Goal: Task Accomplishment & Management: Manage account settings

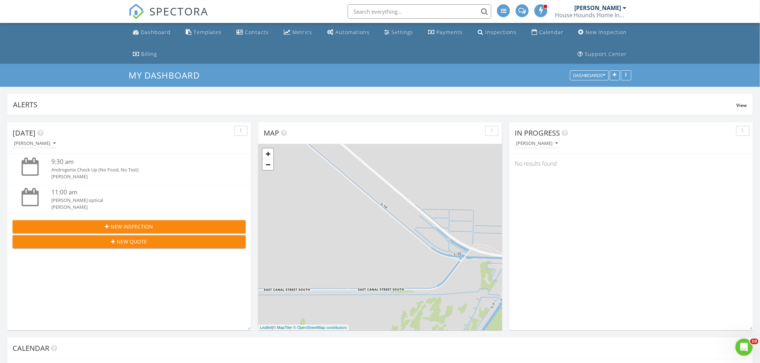
scroll to position [702, 773]
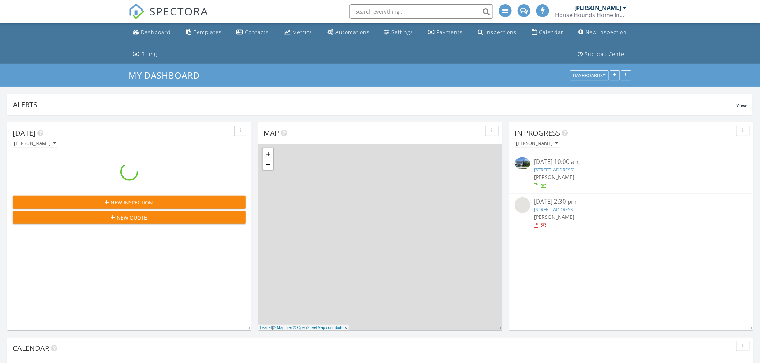
scroll to position [702, 773]
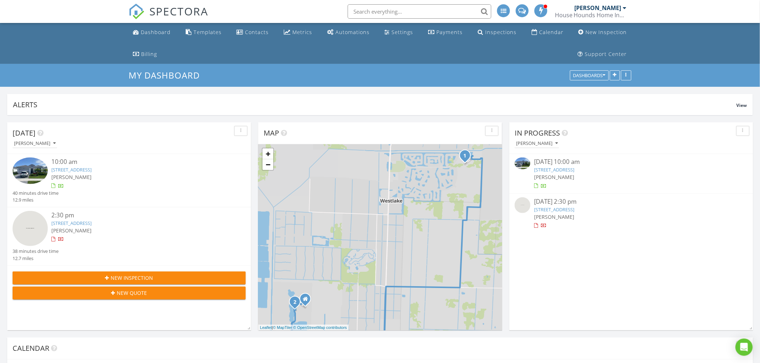
click at [517, 212] on div at bounding box center [524, 206] width 19 height 18
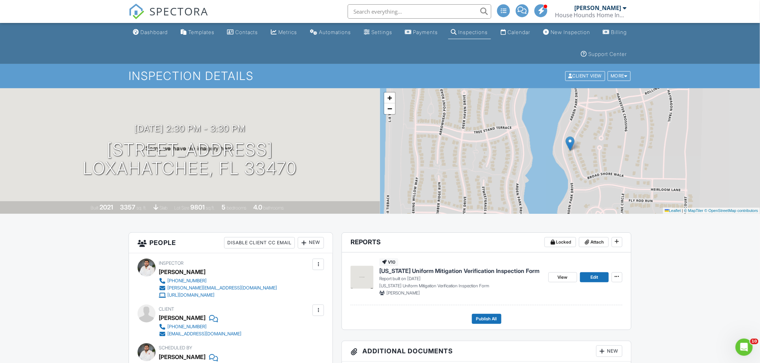
click at [363, 286] on img at bounding box center [361, 277] width 23 height 23
click at [370, 282] on img at bounding box center [361, 277] width 23 height 23
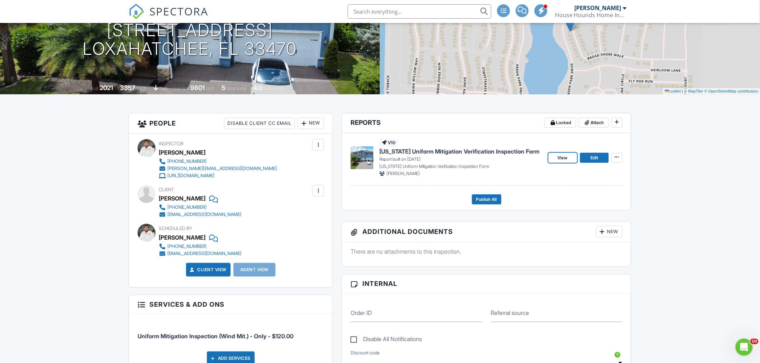
click at [553, 154] on link "View" at bounding box center [562, 158] width 29 height 10
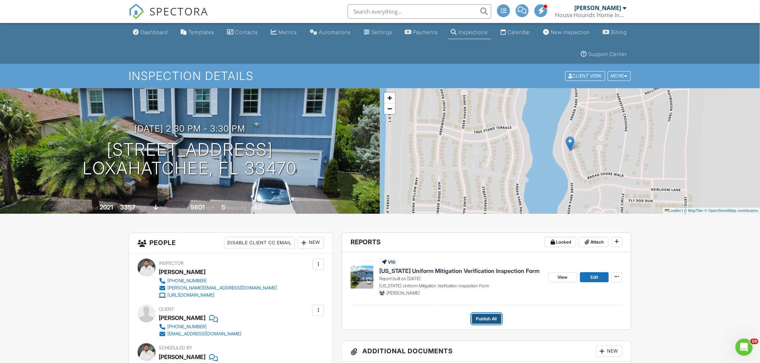
click at [487, 319] on span "Publish All" at bounding box center [486, 319] width 21 height 7
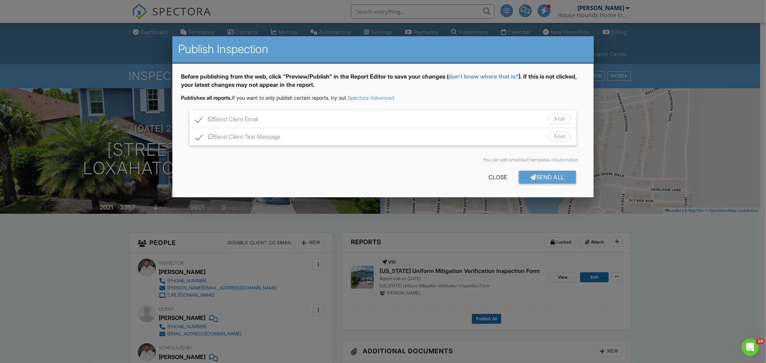
click at [545, 176] on div "Send All" at bounding box center [547, 177] width 57 height 13
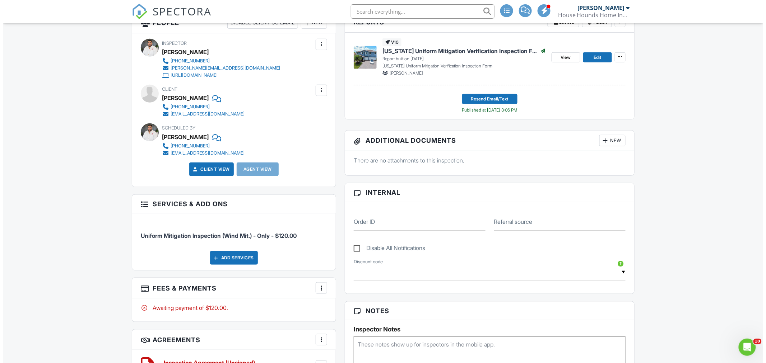
scroll to position [266, 0]
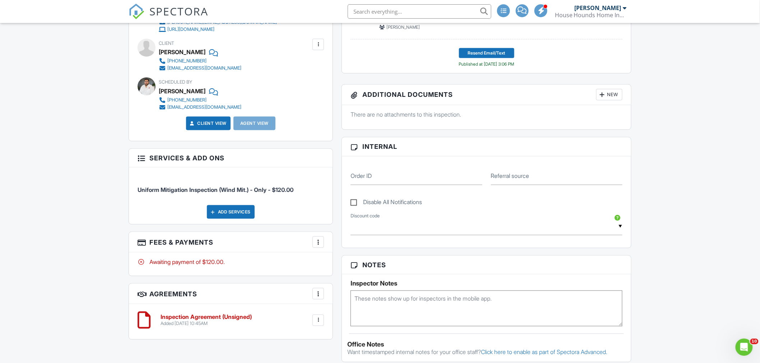
click at [318, 243] on div at bounding box center [318, 242] width 7 height 7
click at [343, 263] on li "Edit Fees & Payments" at bounding box center [354, 264] width 75 height 18
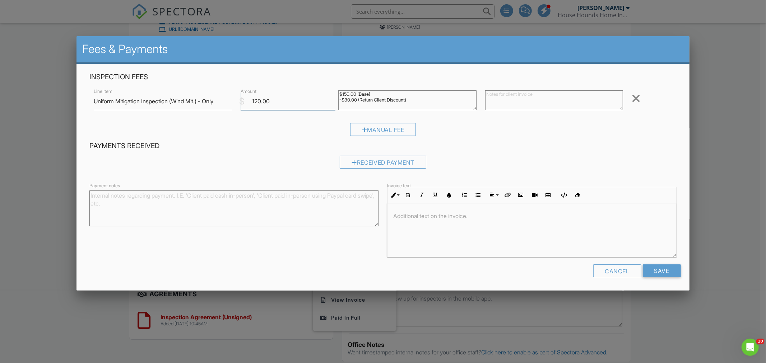
drag, startPoint x: 243, startPoint y: 96, endPoint x: 210, endPoint y: 94, distance: 33.4
click at [213, 95] on div "Line Item Uniform Mitigation Inspection (Wind Mit.) - Only $ Amount 120.00 $150…" at bounding box center [382, 101] width 587 height 29
click at [354, 164] on div "Received Payment" at bounding box center [383, 162] width 87 height 13
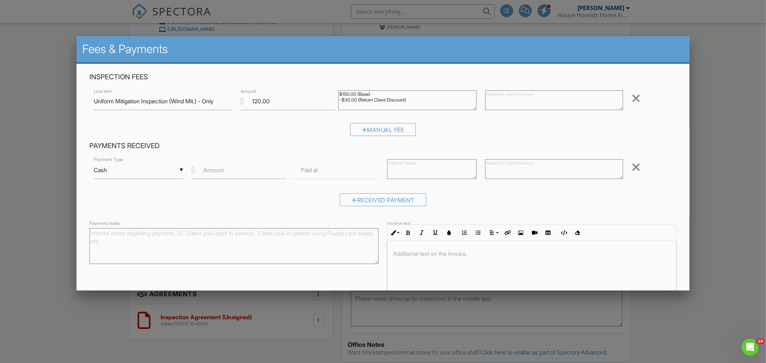
drag, startPoint x: 108, startPoint y: 166, endPoint x: 105, endPoint y: 167, distance: 3.7
click at [105, 167] on div "▼ Cash Cash Check On-Site Card Other Cash Check On-Site Card Other" at bounding box center [138, 171] width 89 height 18
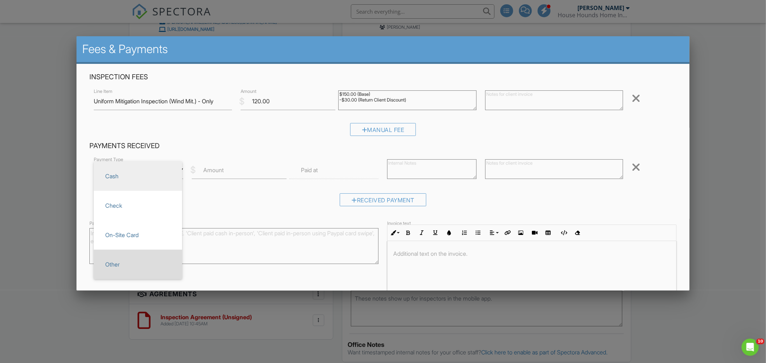
click at [105, 259] on span "Other" at bounding box center [137, 265] width 77 height 18
type input "Other"
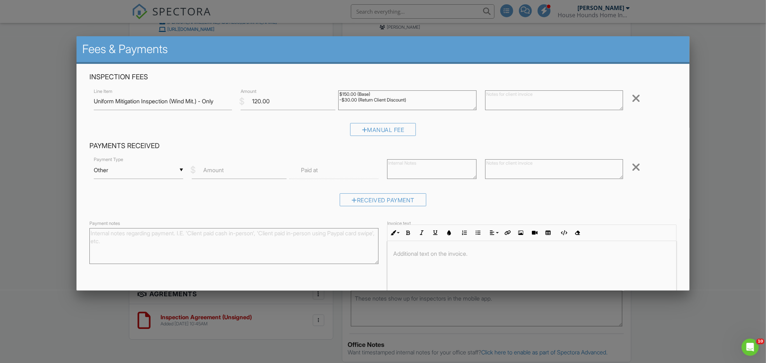
click at [217, 168] on label "Amount" at bounding box center [213, 170] width 20 height 8
click at [217, 168] on input "Amount" at bounding box center [239, 171] width 95 height 18
paste input "120.00"
type input "120.00"
click at [311, 169] on label "Paid at" at bounding box center [309, 170] width 17 height 8
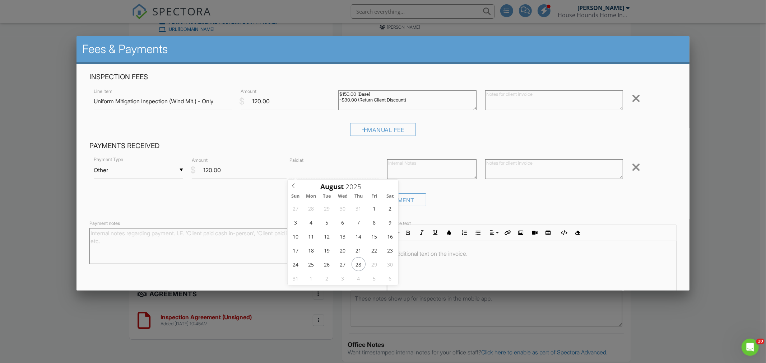
click at [338, 173] on input "text" at bounding box center [333, 171] width 89 height 18
type input "08/28/2025 12:00 PM"
type input "03"
type input "08/28/2025 3:00 PM"
type input "03"
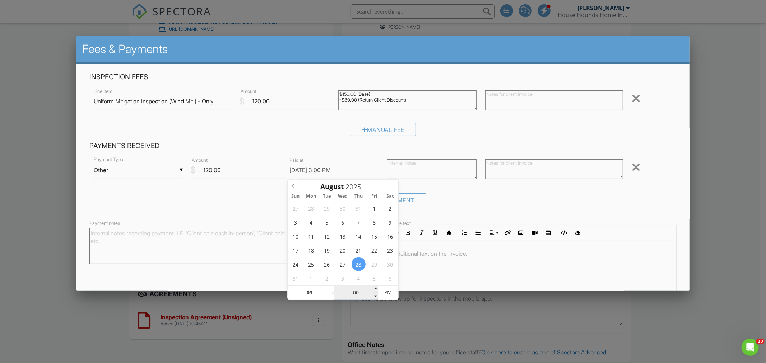
click at [350, 291] on input "00" at bounding box center [356, 293] width 44 height 14
type input "01"
type input "08/28/2025 3:01 PM"
type input "11"
type input "08/28/2025 3:11 PM"
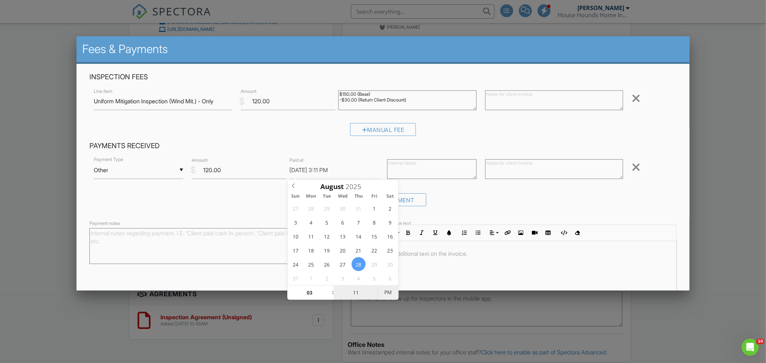
type input "01"
type input "08/28/2025 3:01 PM"
type input "11"
type input "08/28/2025 3:11 PM"
click at [375, 289] on span at bounding box center [375, 289] width 5 height 7
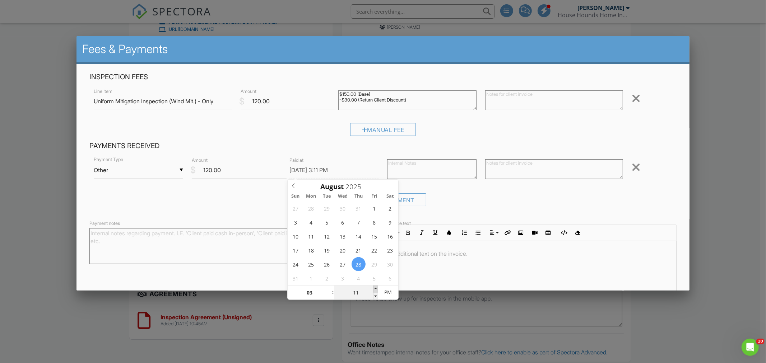
type input "11"
click at [375, 289] on span at bounding box center [375, 289] width 5 height 7
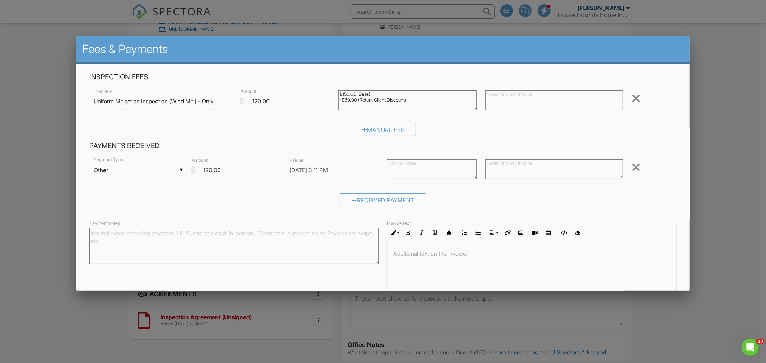
click at [450, 269] on div at bounding box center [531, 268] width 288 height 54
drag, startPoint x: 268, startPoint y: 242, endPoint x: 280, endPoint y: 242, distance: 12.6
click at [273, 242] on textarea "Payment notes" at bounding box center [233, 246] width 289 height 36
type textarea "Zelle"
click at [449, 264] on div "​ ​" at bounding box center [531, 268] width 288 height 54
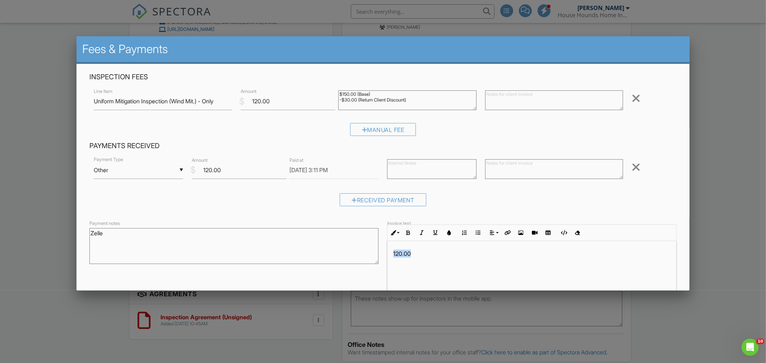
drag, startPoint x: 430, startPoint y: 252, endPoint x: 363, endPoint y: 248, distance: 67.0
click at [363, 247] on div "Payment notes Zelle Invoice text Inline Style XLarge Large Normal Small Light S…" at bounding box center [382, 257] width 595 height 76
click at [297, 242] on textarea "Zelle" at bounding box center [233, 246] width 289 height 36
click at [419, 253] on p "​ ​" at bounding box center [531, 254] width 277 height 8
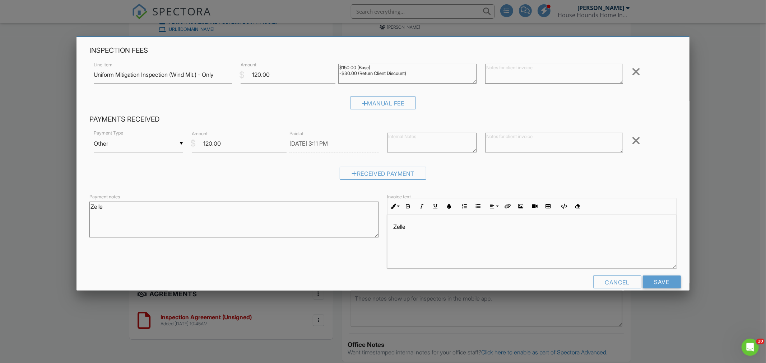
scroll to position [38, 0]
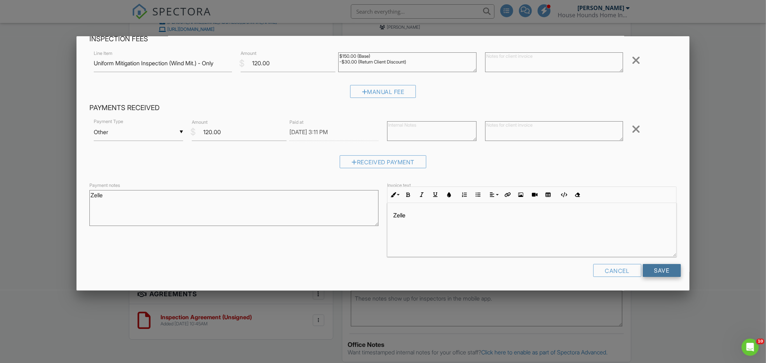
click at [659, 271] on input "Save" at bounding box center [662, 270] width 38 height 13
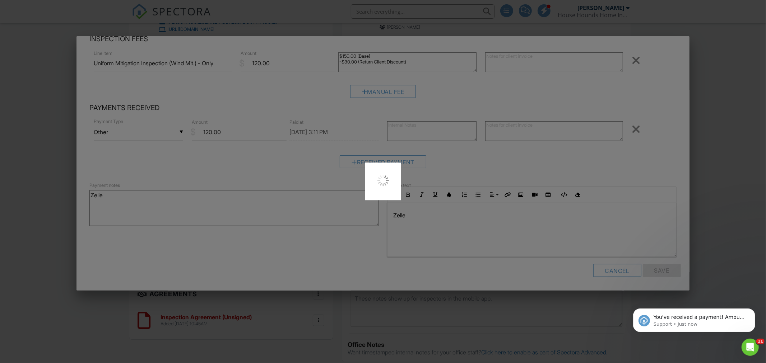
scroll to position [0, 0]
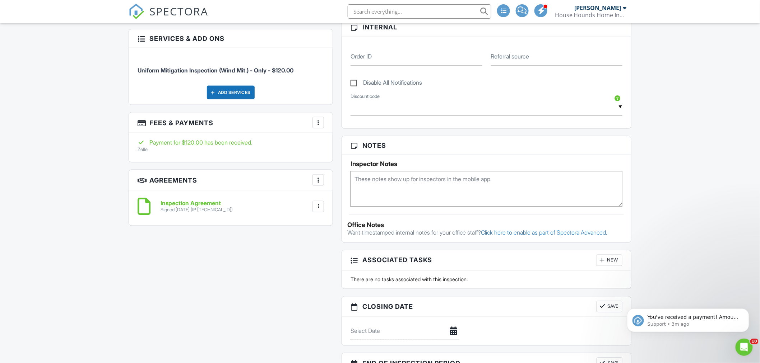
click at [742, 307] on div "You've received a payment! Amount $120.00 Fee $0.00 Net $120.00 Transaction # I…" at bounding box center [688, 287] width 132 height 90
click at [182, 10] on span "SPECTORA" at bounding box center [178, 11] width 59 height 15
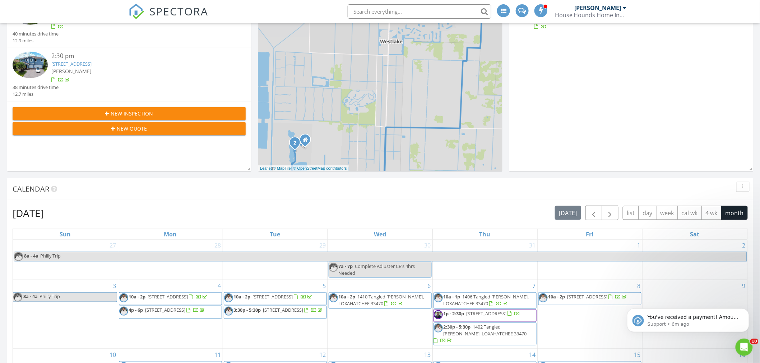
click at [366, 8] on input "text" at bounding box center [420, 11] width 144 height 14
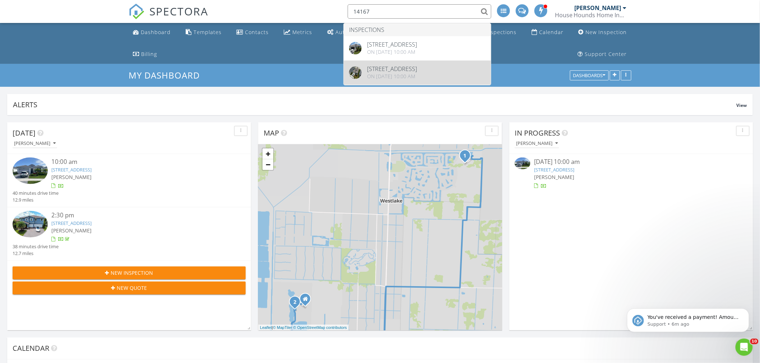
type input "14167"
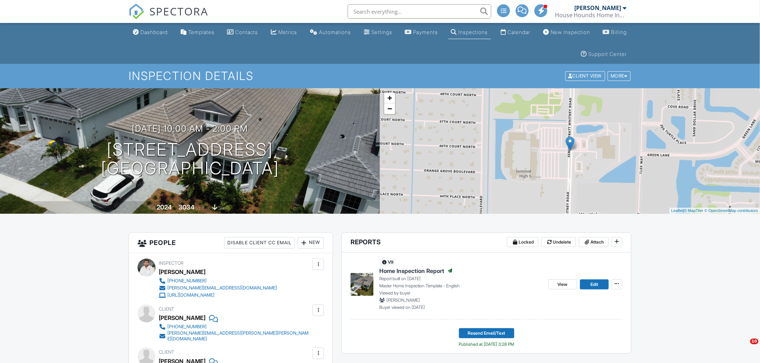
click at [362, 292] on img at bounding box center [361, 284] width 23 height 23
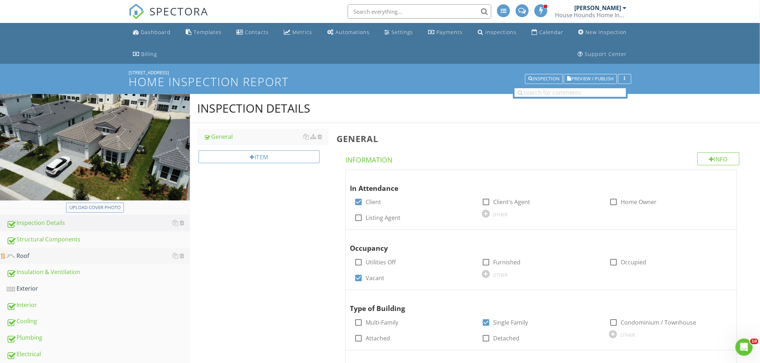
click at [94, 252] on div "Roof" at bounding box center [97, 256] width 183 height 9
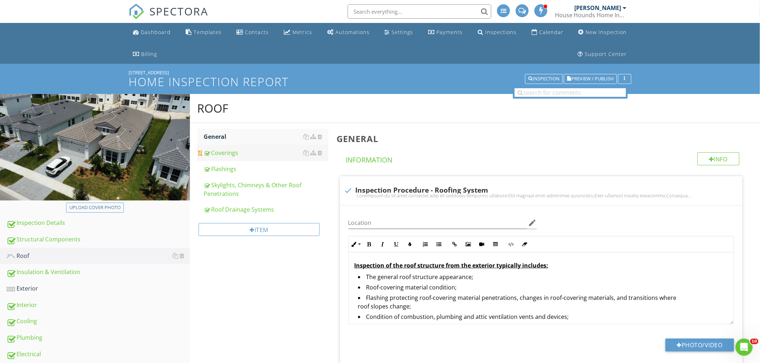
click at [234, 153] on div "Coverings" at bounding box center [266, 153] width 125 height 9
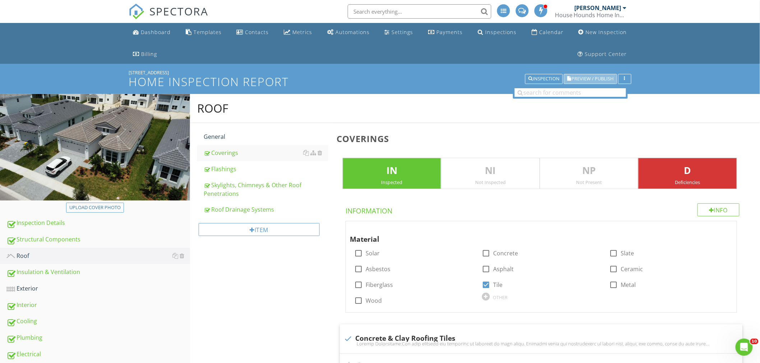
click at [580, 80] on span "Preview / Publish" at bounding box center [593, 79] width 42 height 5
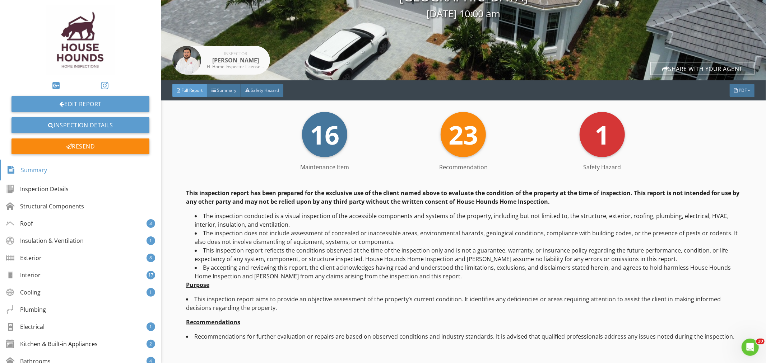
scroll to position [120, 0]
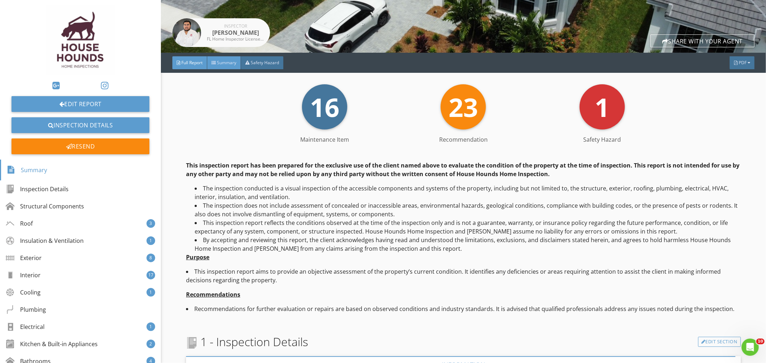
click at [226, 60] on span "Summary" at bounding box center [226, 63] width 19 height 6
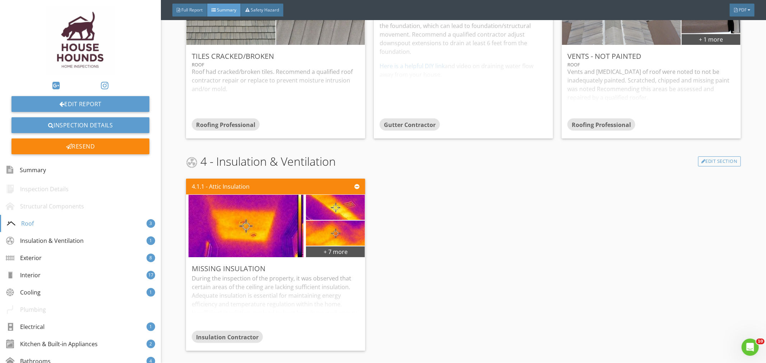
scroll to position [359, 0]
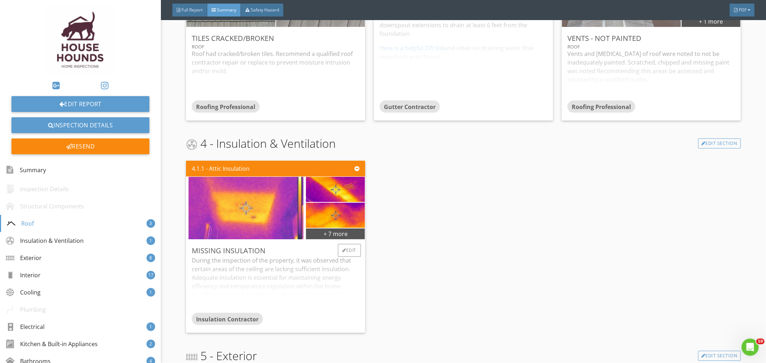
click at [245, 203] on img at bounding box center [246, 208] width 115 height 86
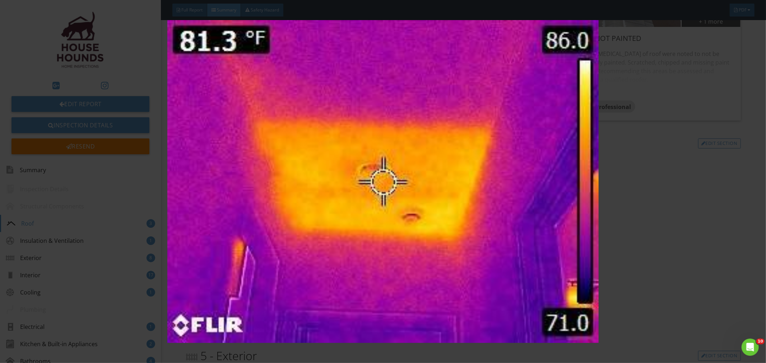
click at [669, 214] on img at bounding box center [383, 182] width 706 height 324
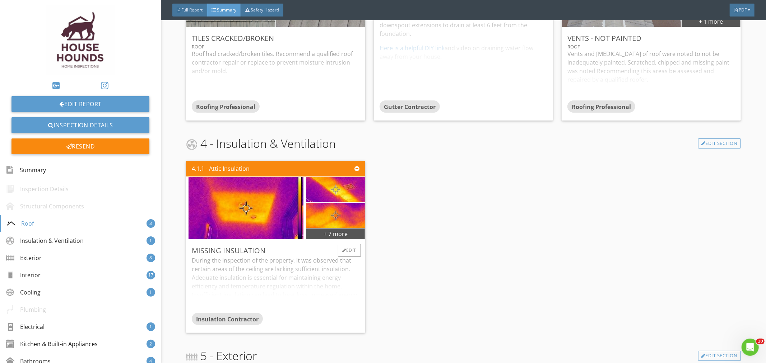
click at [308, 298] on div "During the inspection of the property, it was observed that certain areas of th…" at bounding box center [276, 284] width 168 height 57
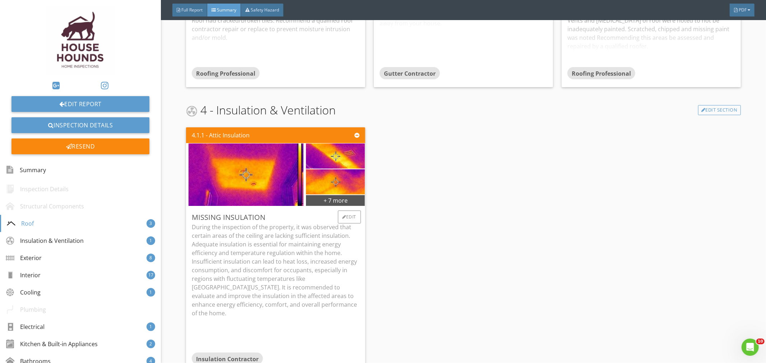
scroll to position [439, 0]
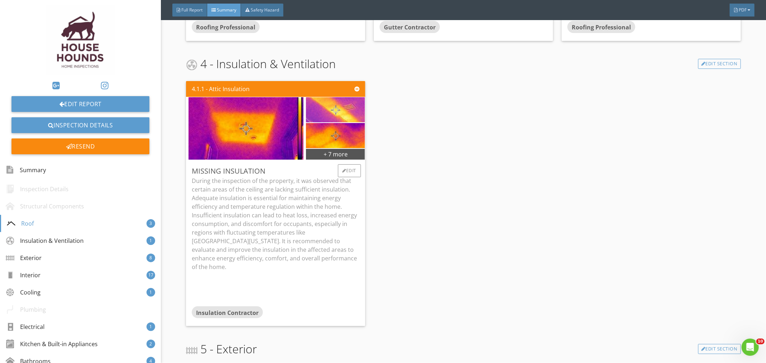
click at [320, 113] on img at bounding box center [336, 110] width 84 height 63
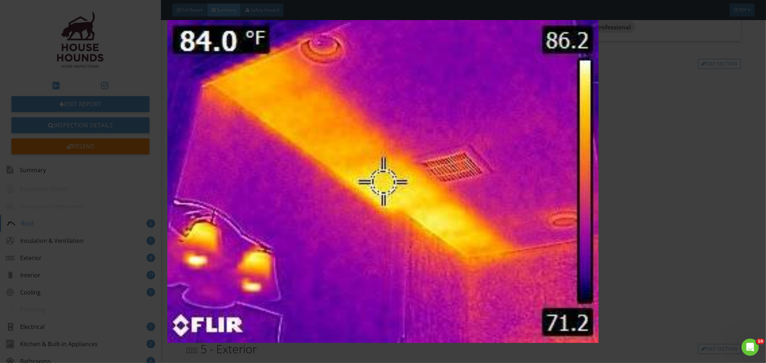
click at [737, 169] on div at bounding box center [383, 181] width 766 height 363
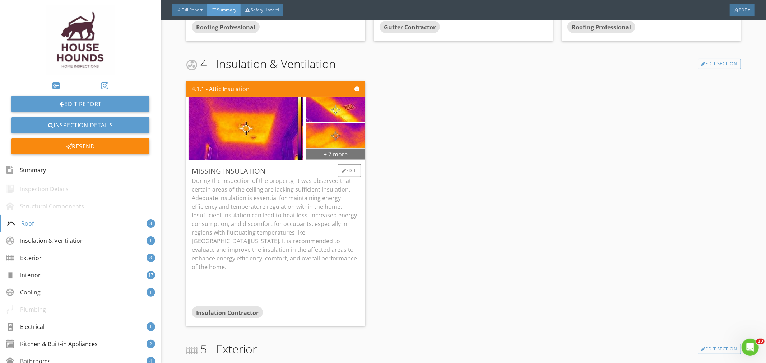
click at [336, 154] on div "+ 7 more" at bounding box center [335, 153] width 59 height 11
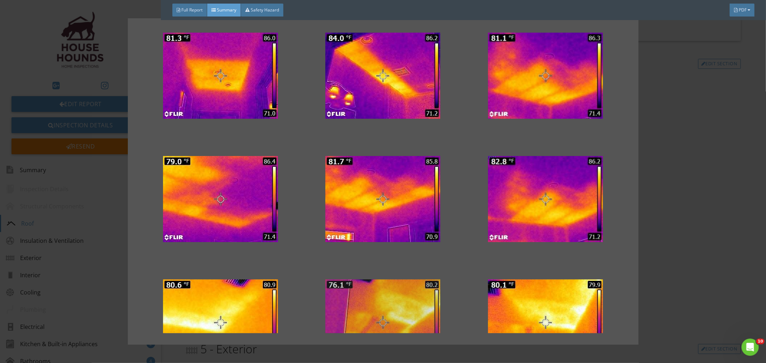
scroll to position [0, 0]
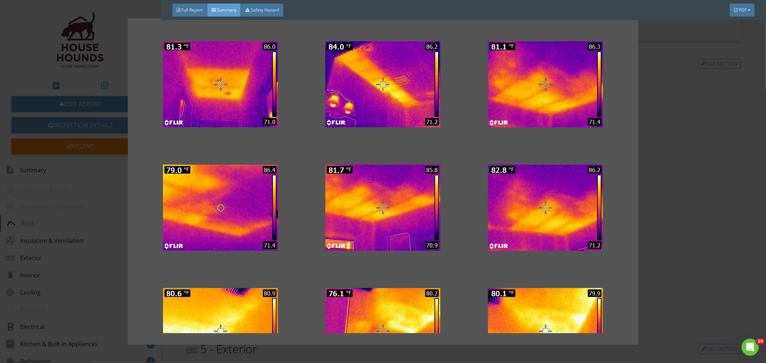
click at [684, 157] on div at bounding box center [383, 181] width 766 height 363
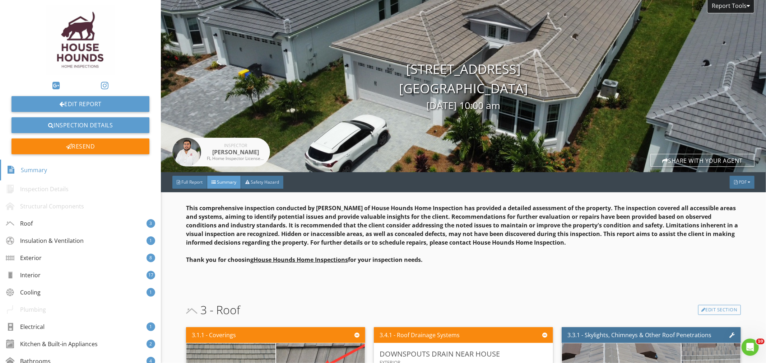
drag, startPoint x: 185, startPoint y: 186, endPoint x: 192, endPoint y: 202, distance: 17.5
click at [185, 186] on div "Full Report" at bounding box center [189, 182] width 35 height 13
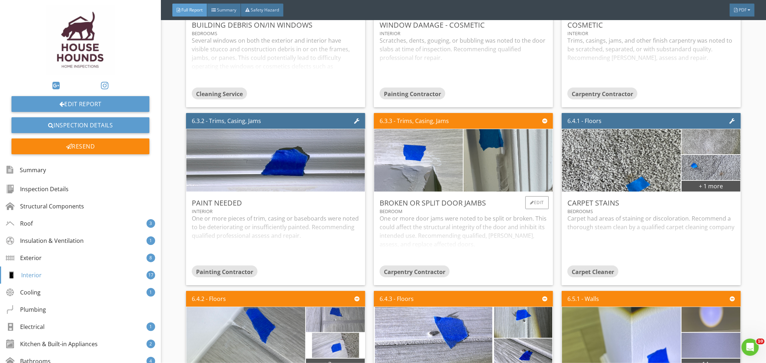
scroll to position [4892, 0]
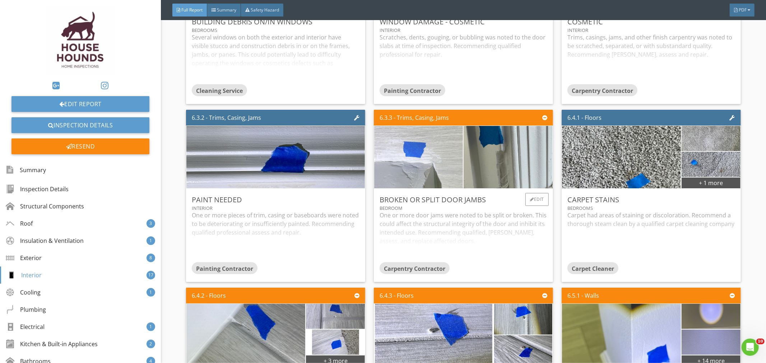
click at [427, 174] on img at bounding box center [419, 157] width 208 height 156
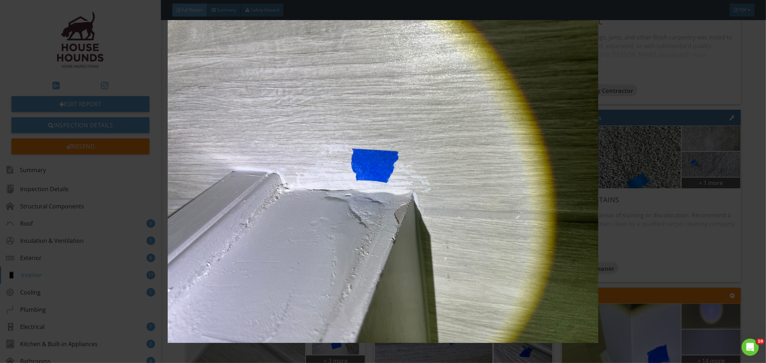
drag, startPoint x: 651, startPoint y: 212, endPoint x: 640, endPoint y: 213, distance: 11.2
click at [651, 212] on img at bounding box center [383, 182] width 706 height 324
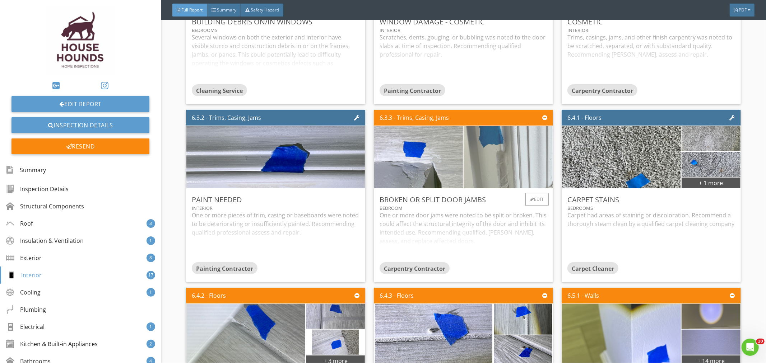
click at [504, 169] on img at bounding box center [508, 157] width 117 height 156
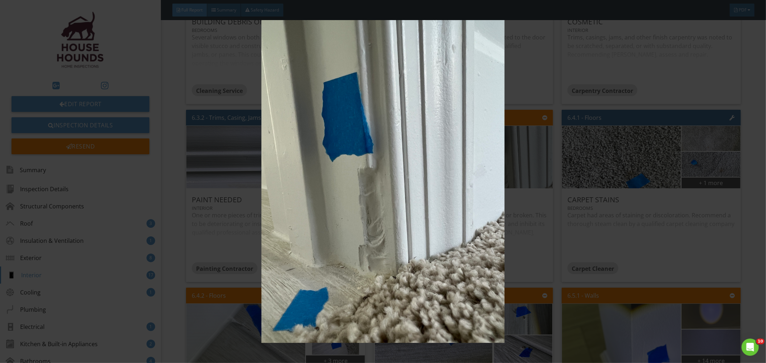
click at [591, 220] on img at bounding box center [383, 182] width 706 height 324
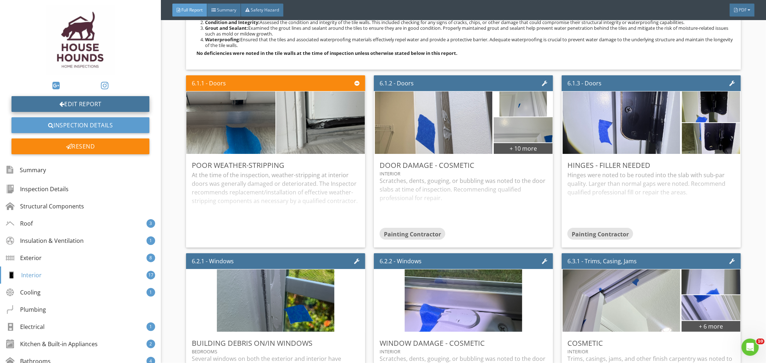
scroll to position [4453, 0]
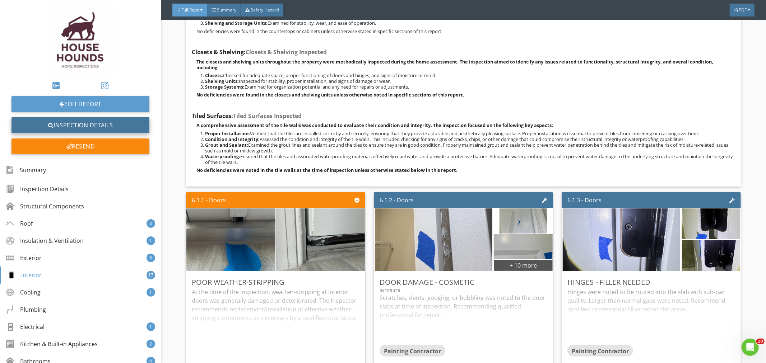
click at [98, 124] on link "Inspection Details" at bounding box center [80, 125] width 138 height 16
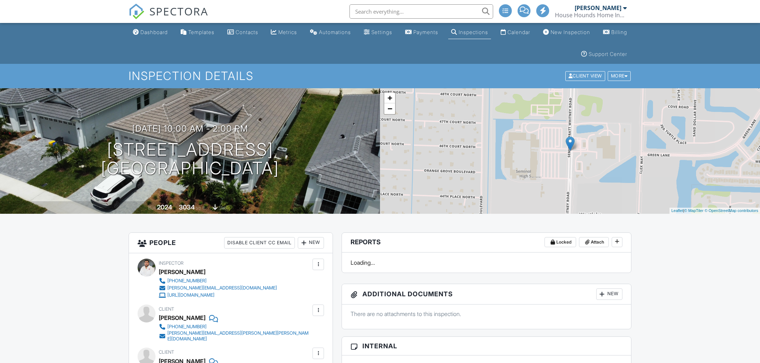
click at [169, 15] on span "SPECTORA" at bounding box center [178, 11] width 59 height 15
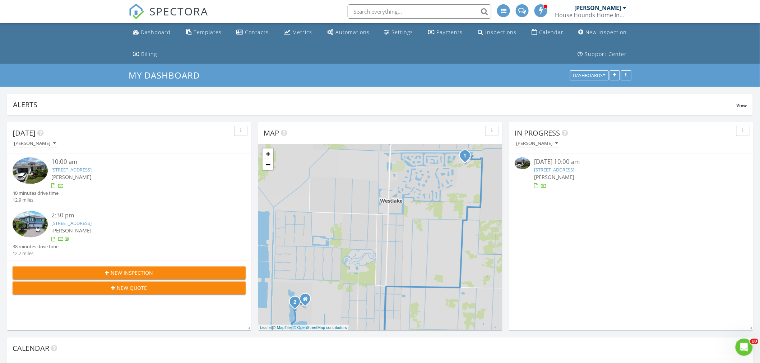
click at [521, 163] on img at bounding box center [523, 164] width 16 height 12
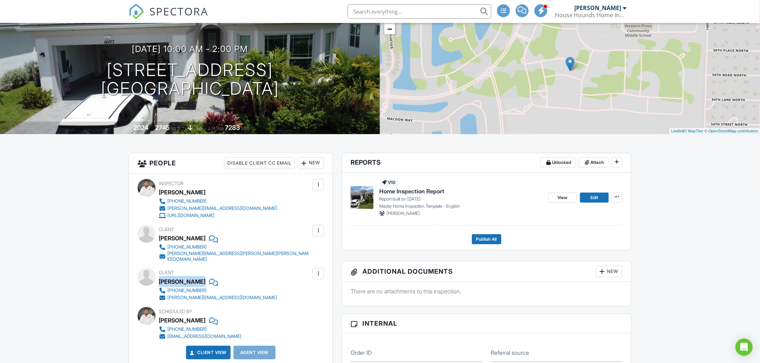
drag, startPoint x: 159, startPoint y: 277, endPoint x: 193, endPoint y: 275, distance: 33.8
click at [193, 276] on div "[PERSON_NAME]" at bounding box center [182, 281] width 47 height 11
copy div "[PERSON_NAME]"
click at [361, 199] on img at bounding box center [361, 197] width 23 height 23
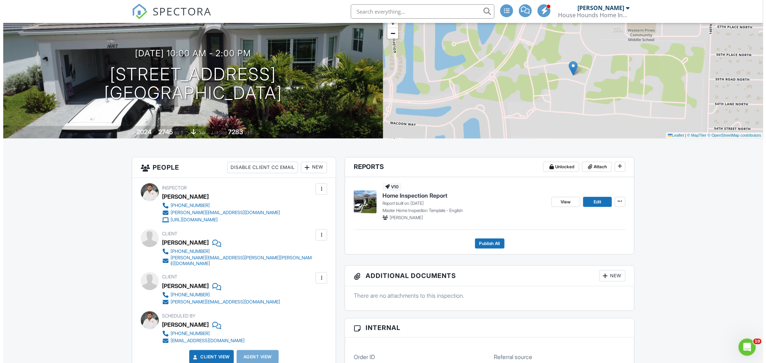
scroll to position [159, 0]
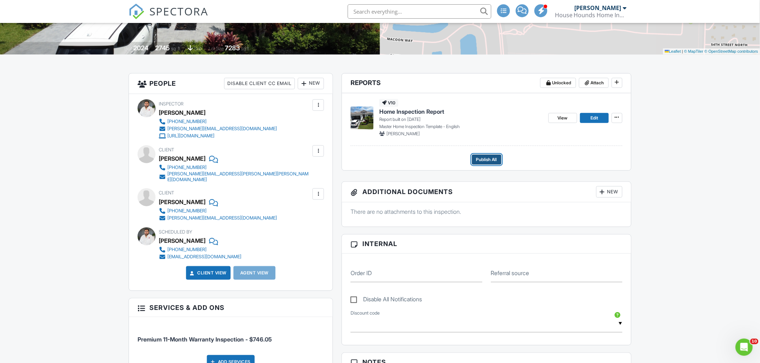
click at [493, 162] on span "Publish All" at bounding box center [486, 159] width 21 height 7
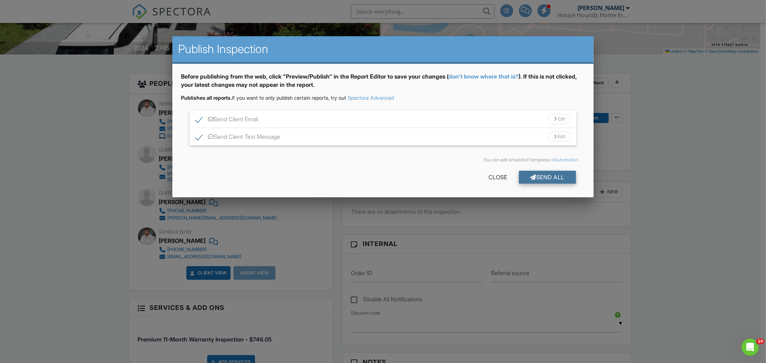
click at [534, 181] on div "Send All" at bounding box center [547, 177] width 57 height 13
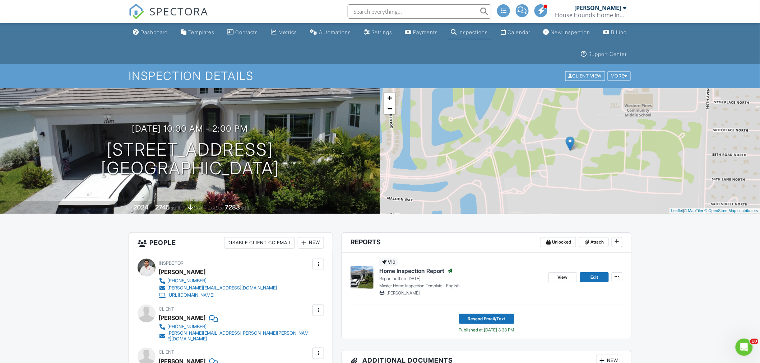
click at [196, 13] on span "SPECTORA" at bounding box center [178, 11] width 59 height 15
